Goal: Navigation & Orientation: Find specific page/section

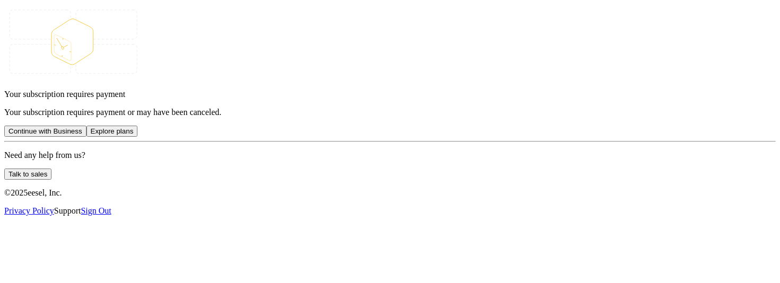
click at [111, 162] on link "Sign Out" at bounding box center [96, 210] width 30 height 9
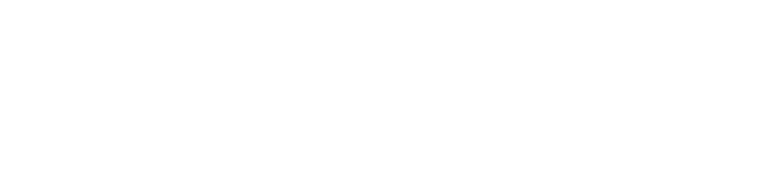
click at [320, 4] on body at bounding box center [389, 4] width 771 height 0
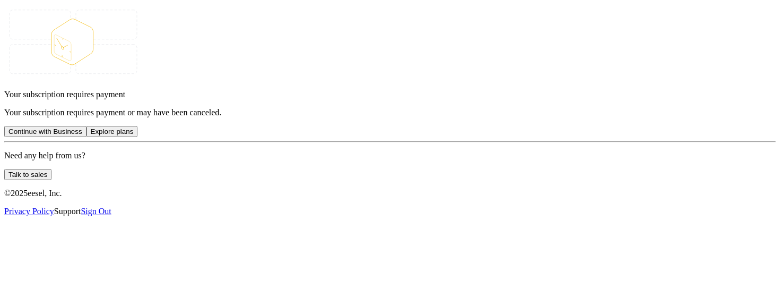
click at [111, 114] on link "Sign Out" at bounding box center [96, 210] width 30 height 9
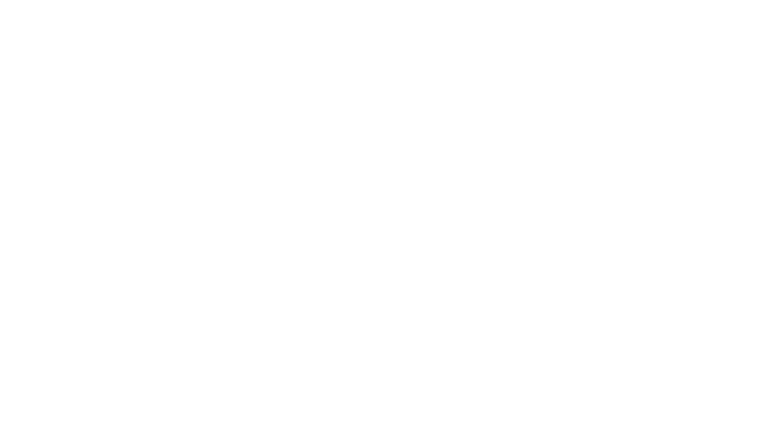
click at [363, 4] on body at bounding box center [389, 4] width 771 height 0
